Goal: Information Seeking & Learning: Learn about a topic

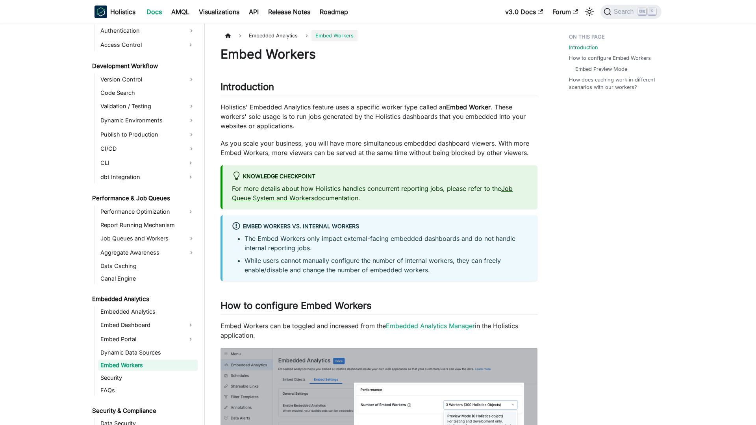
scroll to position [591, 0]
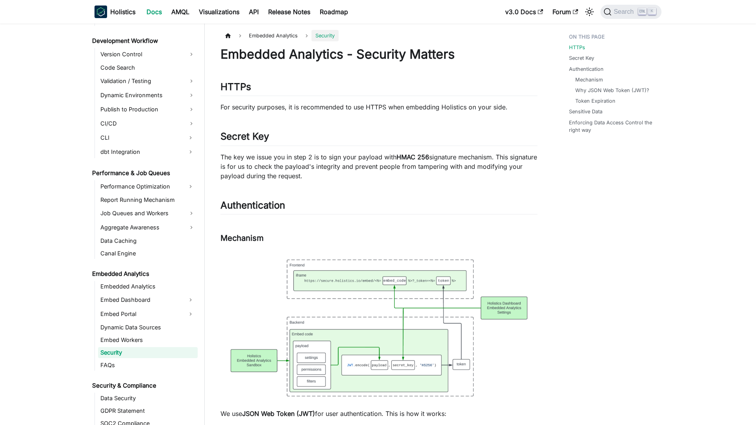
scroll to position [603, 0]
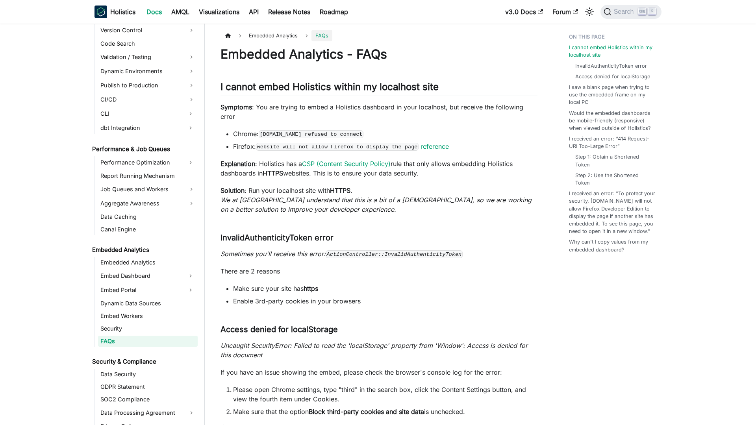
scroll to position [616, 0]
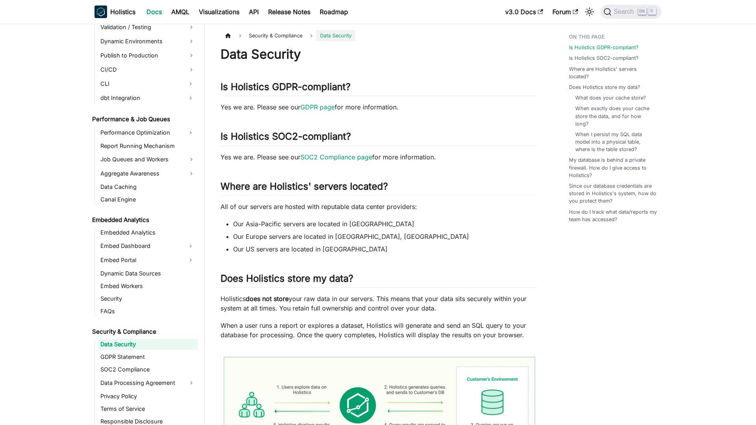
scroll to position [649, 0]
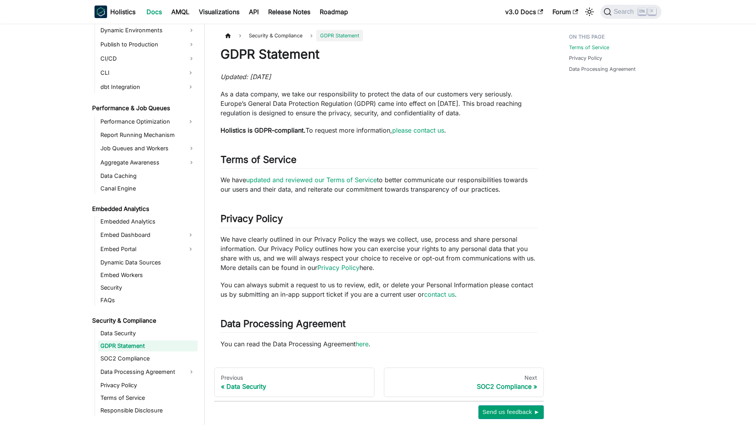
scroll to position [662, 0]
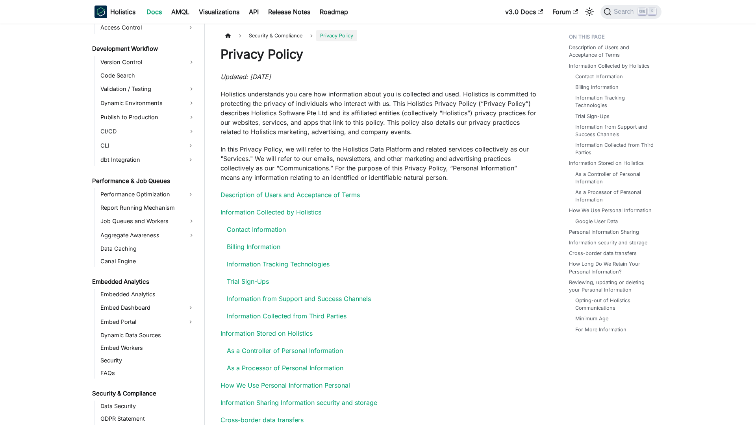
scroll to position [701, 0]
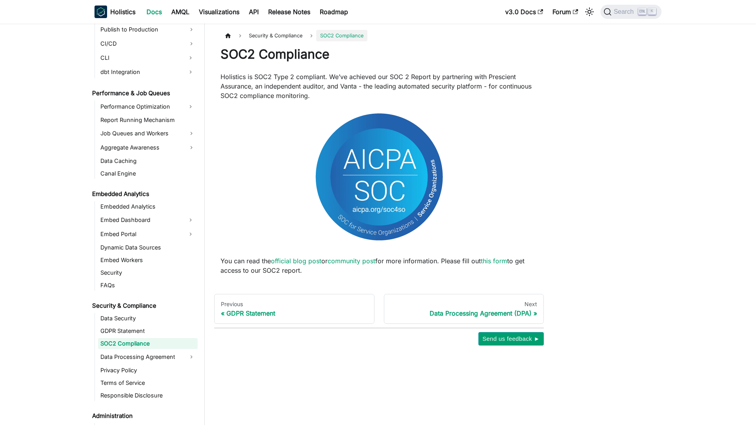
scroll to position [674, 0]
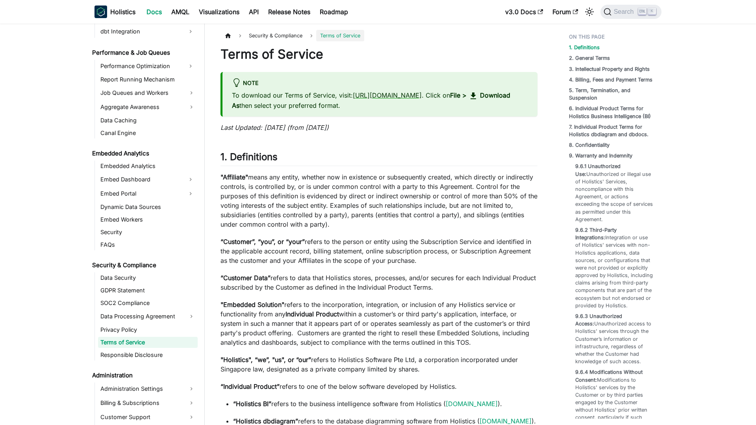
scroll to position [714, 0]
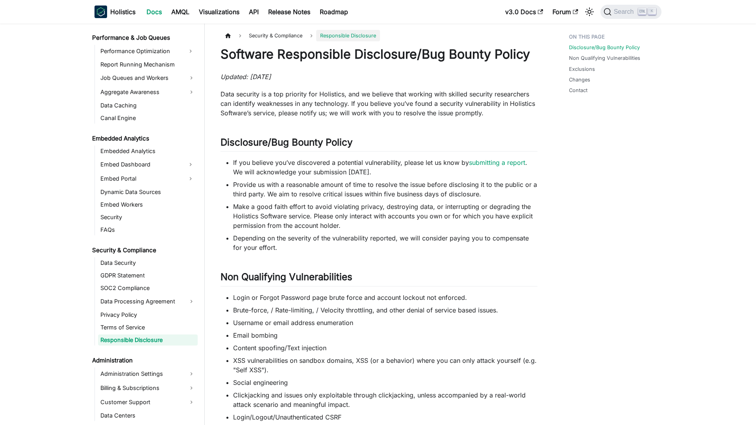
scroll to position [726, 0]
